Goal: Use online tool/utility: Utilize a website feature to perform a specific function

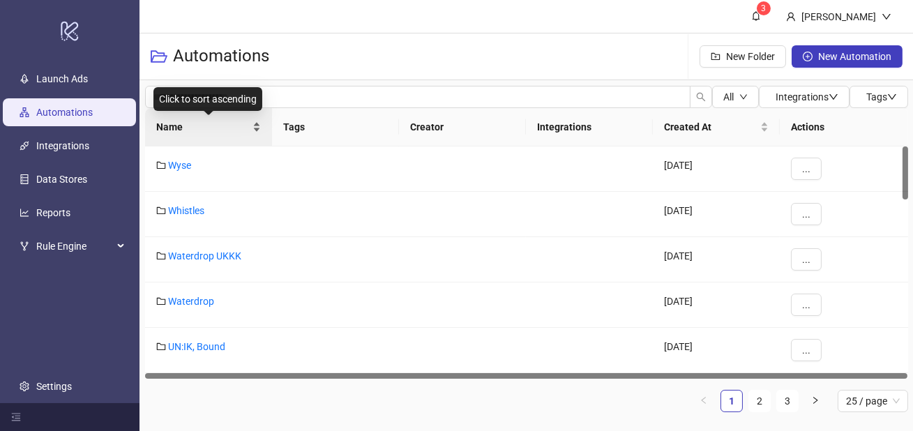
click at [200, 132] on span "Name" at bounding box center [202, 126] width 93 height 15
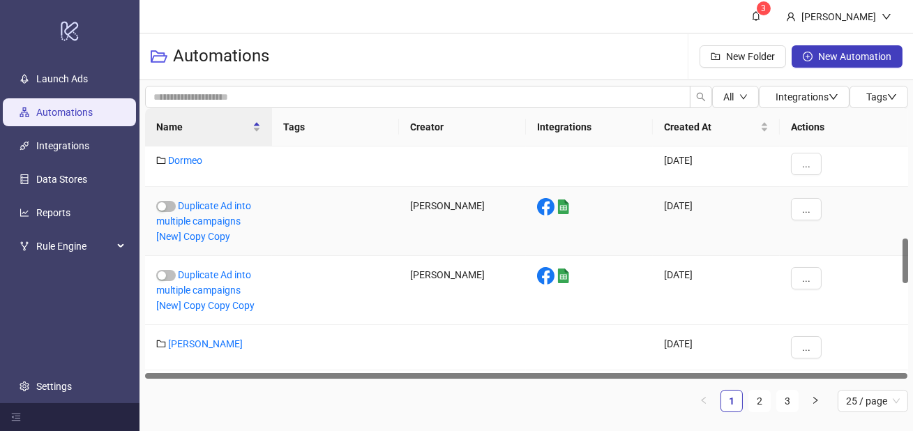
scroll to position [483, 0]
click at [197, 298] on div "Duplicate Ad into multiple campaigns [New] Copy Copy Copy" at bounding box center [208, 291] width 127 height 69
click at [200, 308] on link "Duplicate Ad into multiple campaigns [New] Copy Copy Copy" at bounding box center [205, 291] width 98 height 42
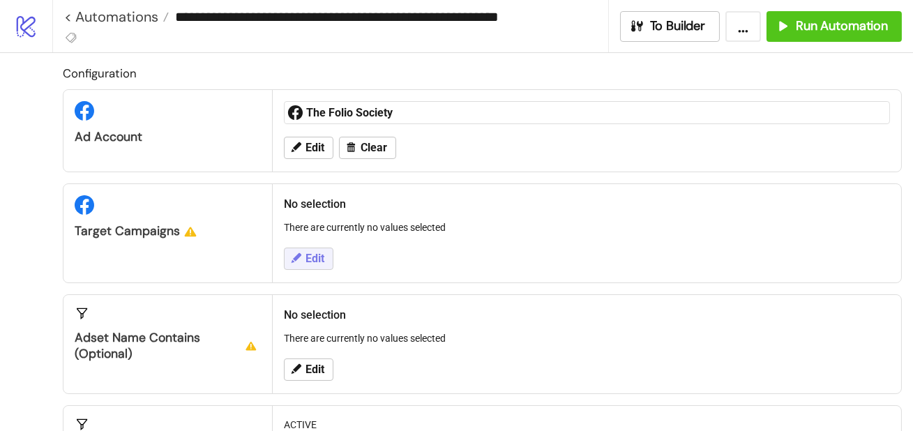
click at [296, 260] on icon at bounding box center [295, 258] width 13 height 13
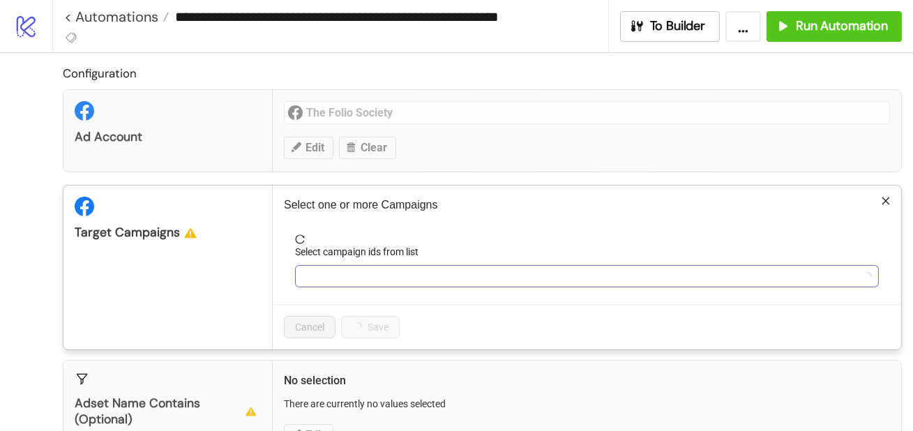
click at [330, 277] on div at bounding box center [579, 276] width 563 height 20
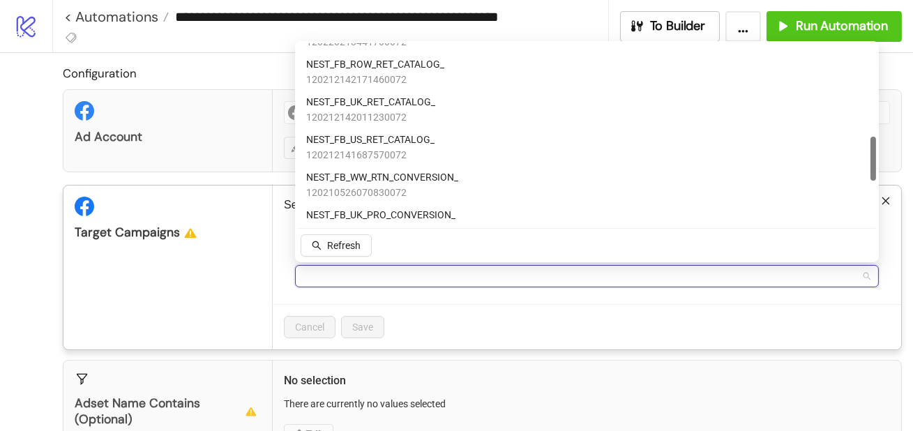
scroll to position [368, 0]
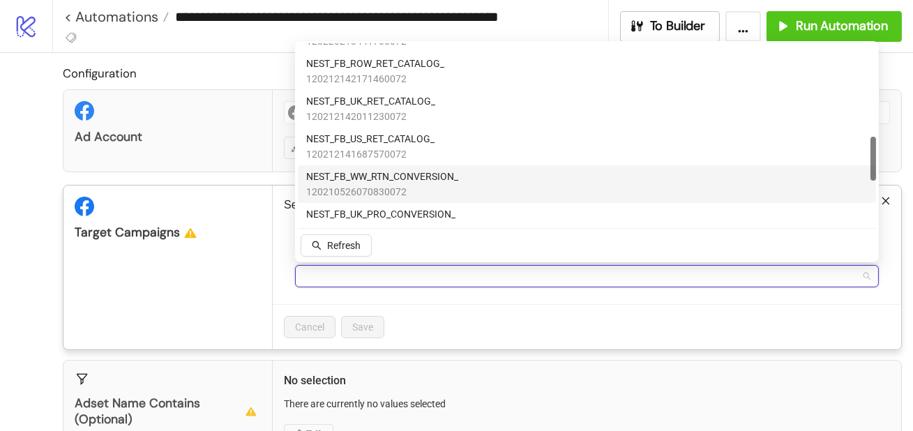
click at [379, 176] on span "NEST_FB_WW_RTN_CONVERSION_" at bounding box center [382, 176] width 152 height 15
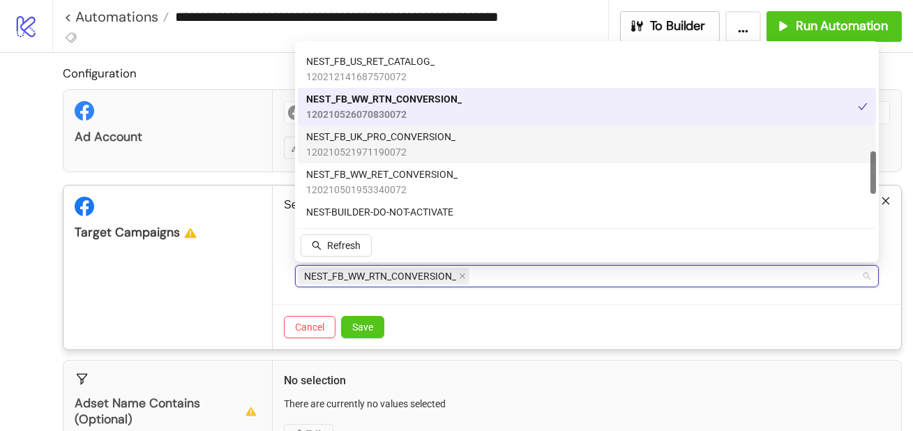
scroll to position [455, 0]
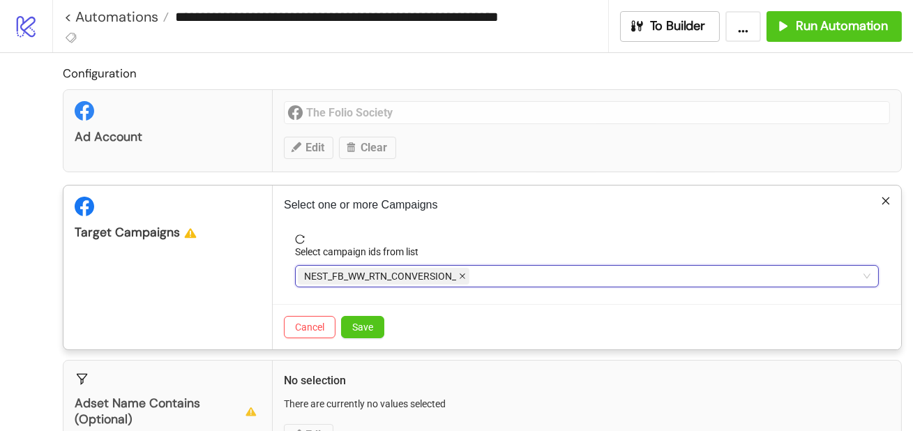
click at [461, 280] on span at bounding box center [462, 275] width 7 height 15
click at [461, 280] on div at bounding box center [579, 276] width 563 height 20
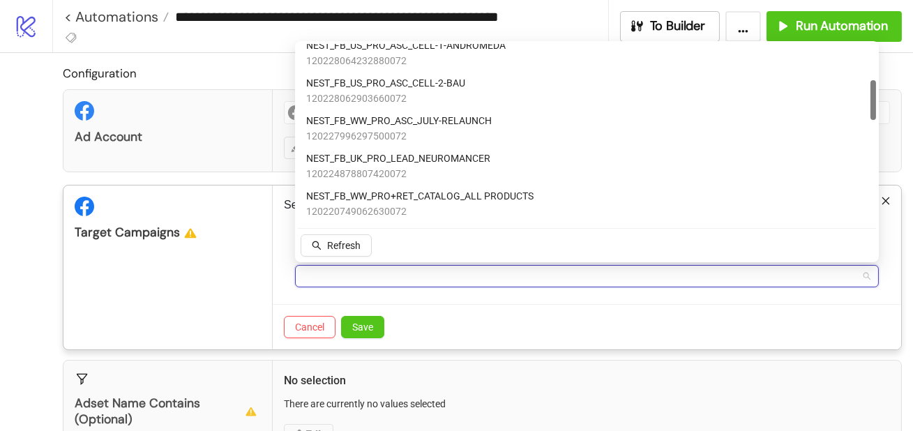
scroll to position [160, 0]
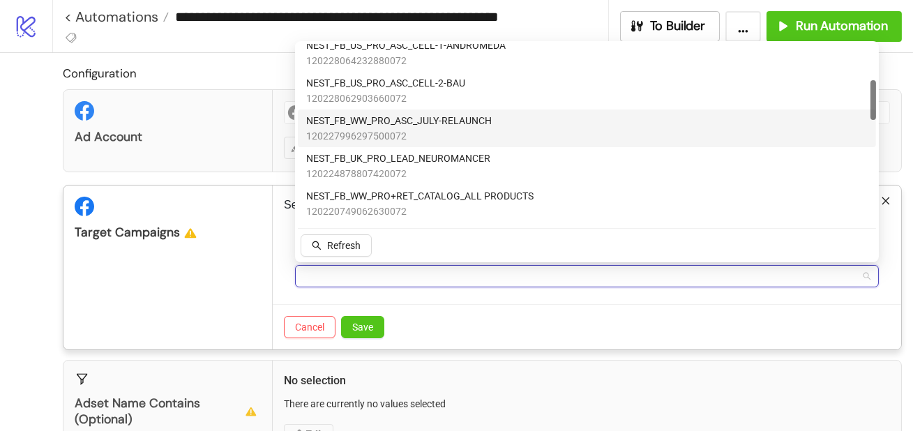
click at [448, 123] on span "NEST_FB_WW_PRO_ASC_JULY-RELAUNCH" at bounding box center [398, 120] width 185 height 15
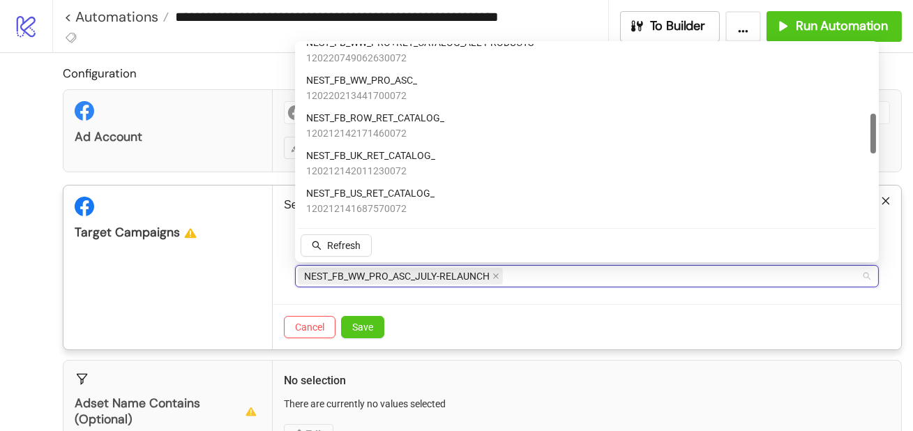
scroll to position [325, 0]
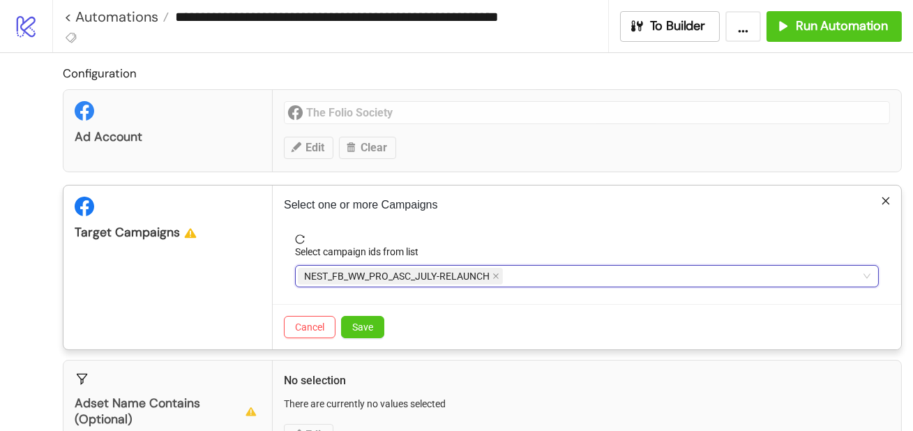
click at [528, 276] on div "NEST_FB_WW_PRO_ASC_JULY-RELAUNCH" at bounding box center [579, 276] width 563 height 20
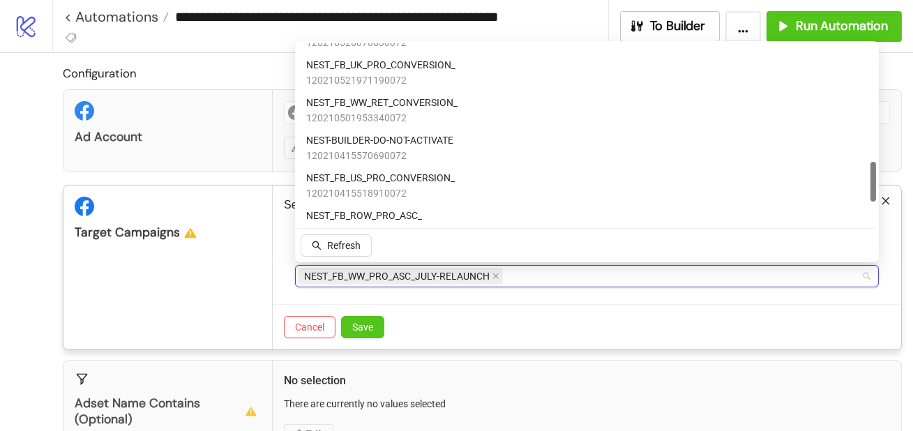
scroll to position [519, 0]
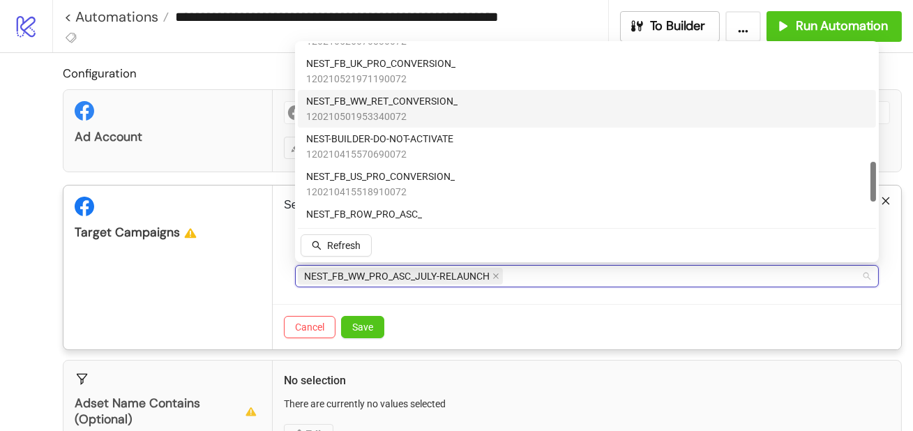
click at [447, 105] on span "NEST_FB_WW_RET_CONVERSION_" at bounding box center [381, 100] width 151 height 15
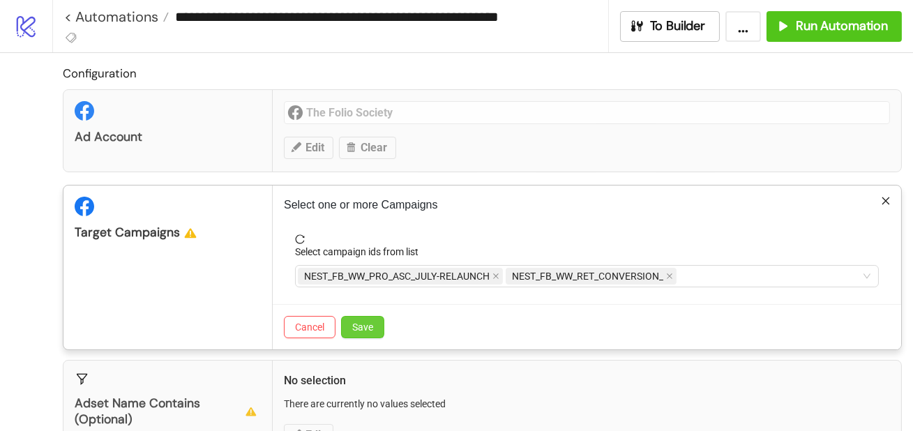
click at [367, 327] on span "Save" at bounding box center [362, 326] width 21 height 11
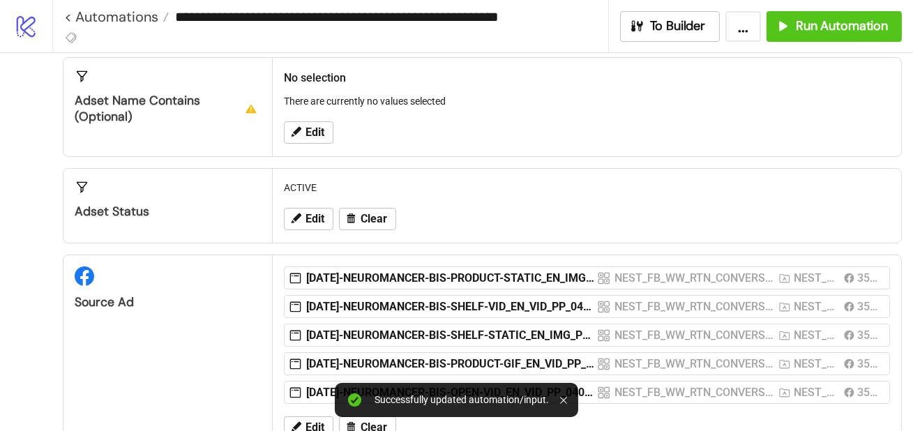
scroll to position [250, 0]
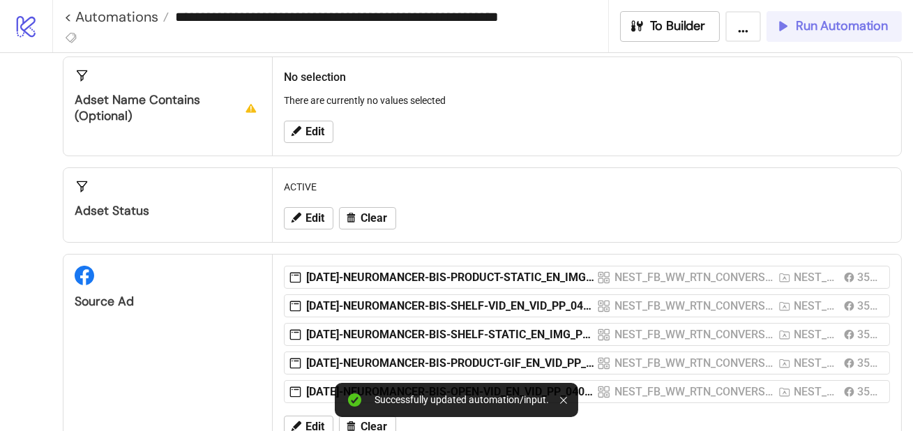
click at [837, 29] on span "Run Automation" at bounding box center [842, 26] width 92 height 16
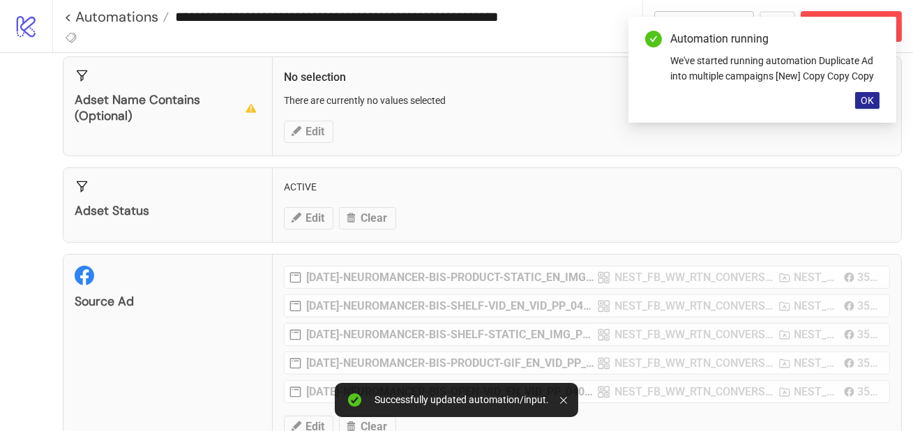
click at [859, 103] on button "OK" at bounding box center [867, 100] width 24 height 17
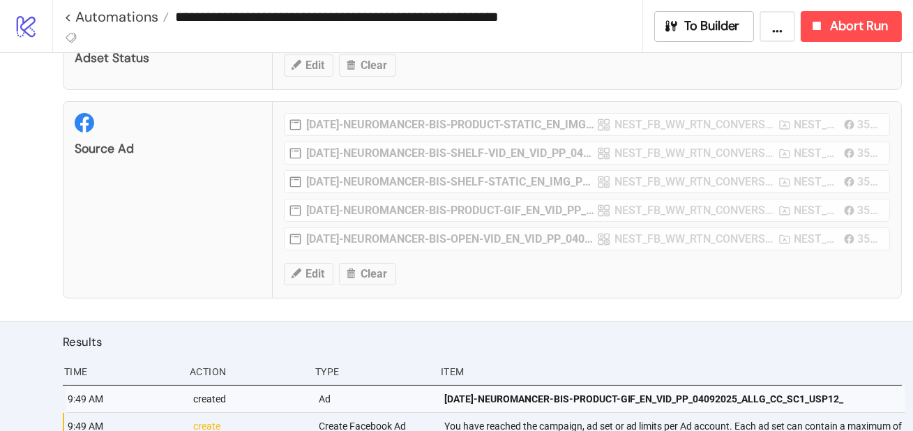
scroll to position [275, 0]
